Goal: Task Accomplishment & Management: Use online tool/utility

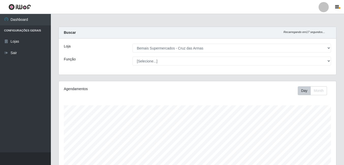
select select "412"
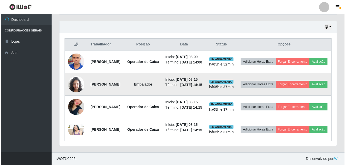
scroll to position [106, 277]
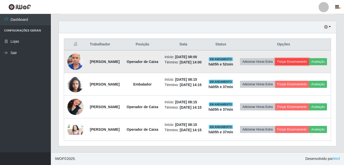
click at [309, 58] on button "Forçar Encerramento" at bounding box center [292, 61] width 34 height 7
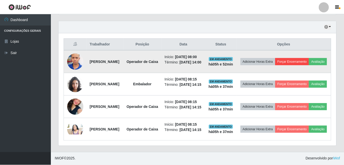
scroll to position [106, 275]
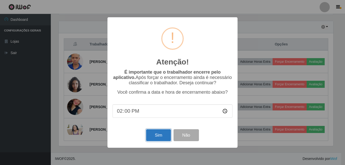
click at [153, 137] on button "Sim" at bounding box center [158, 135] width 25 height 12
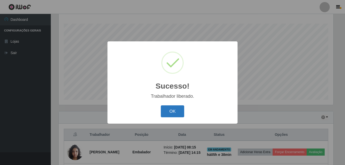
click at [180, 111] on button "OK" at bounding box center [173, 112] width 24 height 12
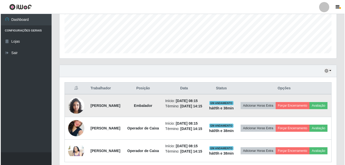
scroll to position [133, 0]
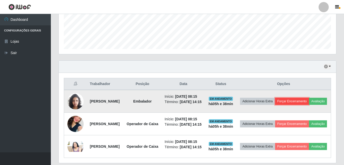
click at [309, 103] on button "Forçar Encerramento" at bounding box center [292, 101] width 34 height 7
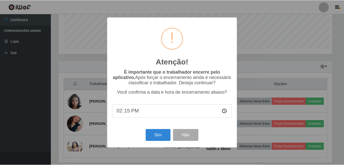
scroll to position [106, 275]
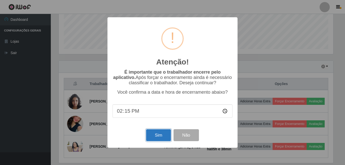
click at [157, 138] on button "Sim" at bounding box center [158, 135] width 25 height 12
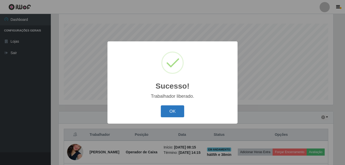
click at [174, 111] on button "OK" at bounding box center [173, 112] width 24 height 12
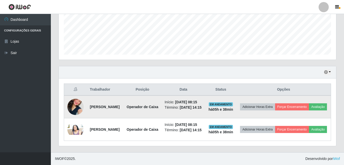
scroll to position [145, 0]
click at [307, 104] on button "Forçar Encerramento" at bounding box center [292, 107] width 34 height 7
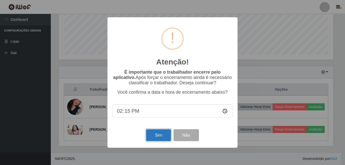
click at [166, 138] on button "Sim" at bounding box center [158, 135] width 25 height 12
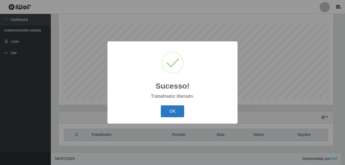
click at [180, 112] on button "OK" at bounding box center [173, 112] width 24 height 12
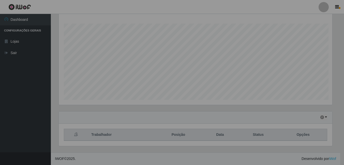
scroll to position [0, 0]
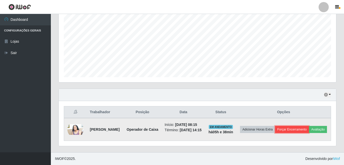
click at [301, 126] on button "Forçar Encerramento" at bounding box center [292, 129] width 34 height 7
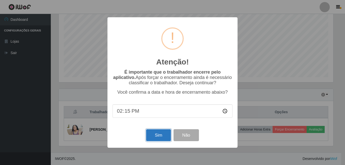
click at [162, 138] on button "Sim" at bounding box center [158, 135] width 25 height 12
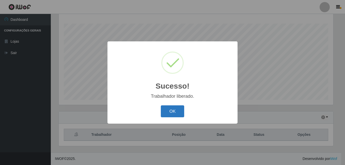
click at [173, 110] on button "OK" at bounding box center [173, 112] width 24 height 12
